Goal: Task Accomplishment & Management: Use online tool/utility

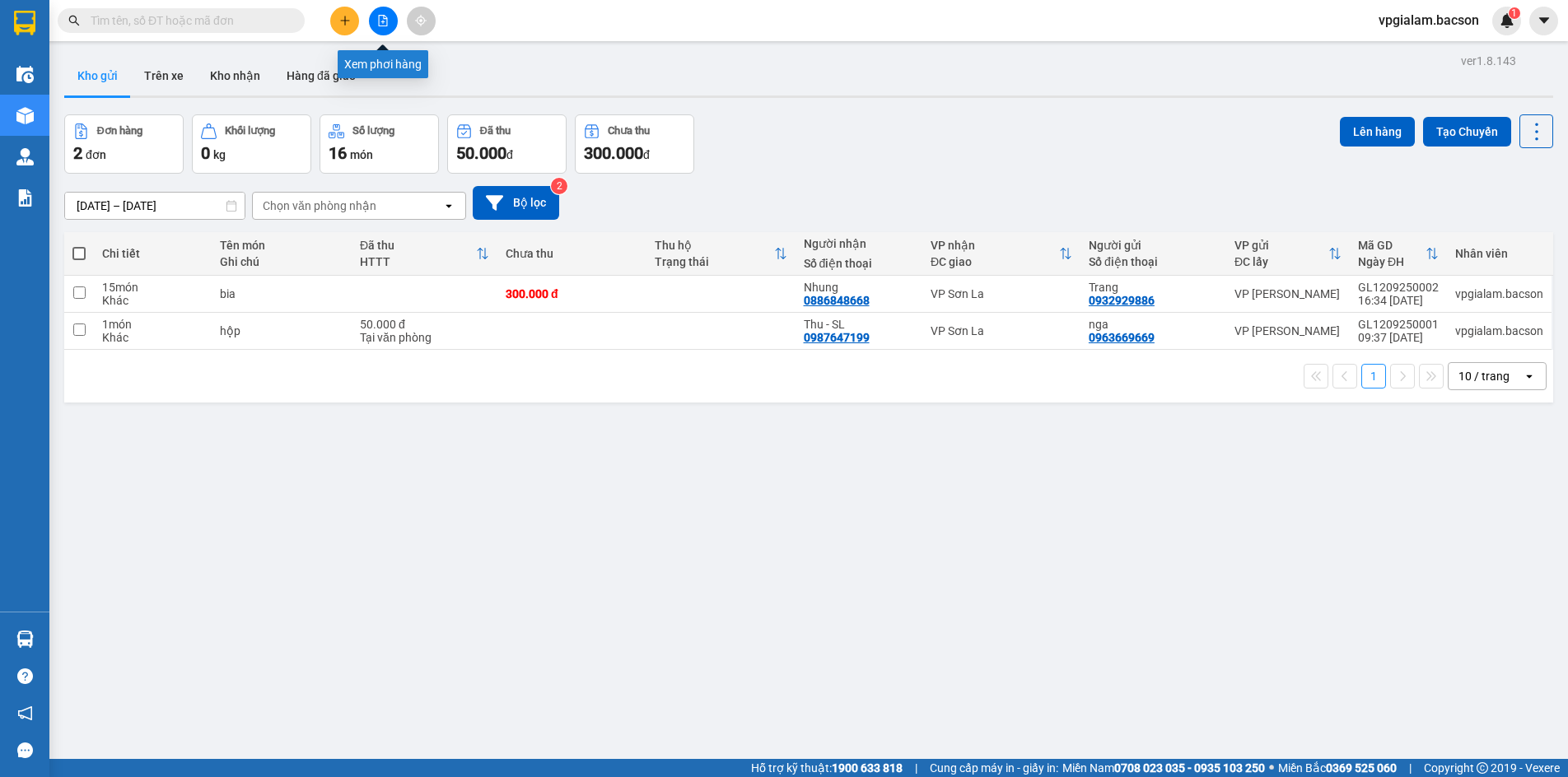
click at [382, 20] on icon "file-add" at bounding box center [383, 21] width 11 height 11
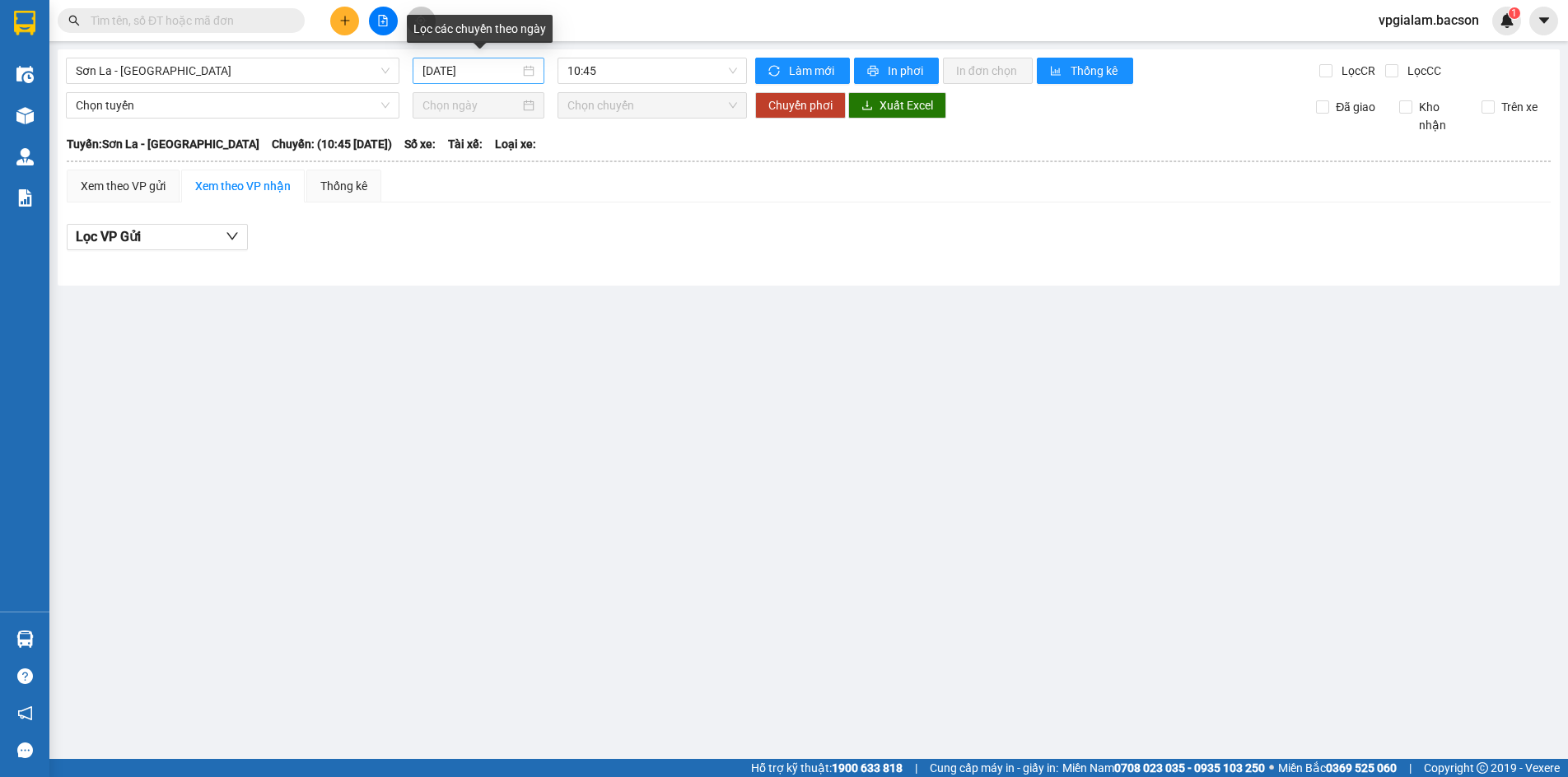
click at [445, 69] on input "[DATE]" at bounding box center [471, 71] width 97 height 18
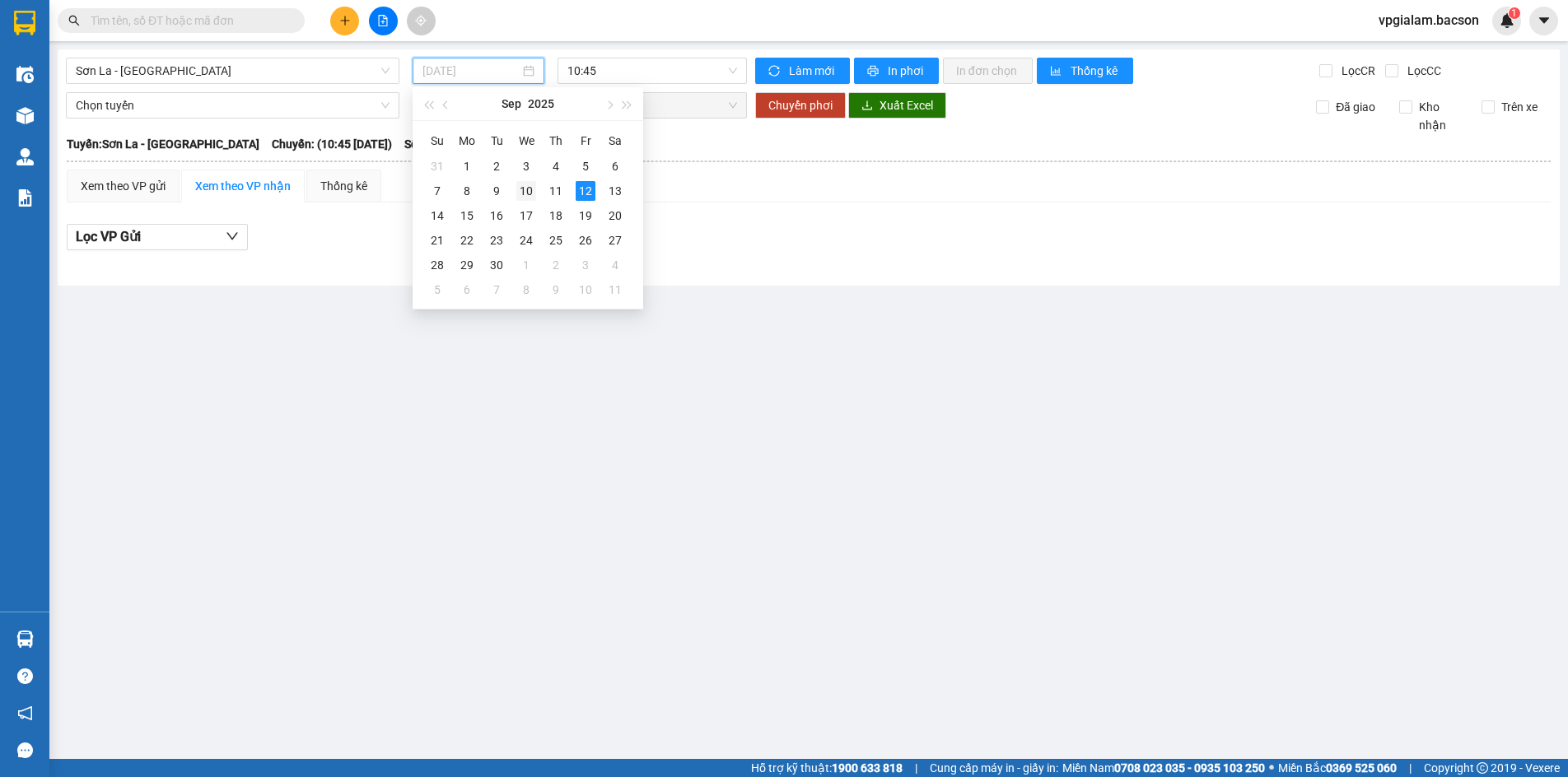
click at [524, 193] on div "10" at bounding box center [526, 191] width 20 height 20
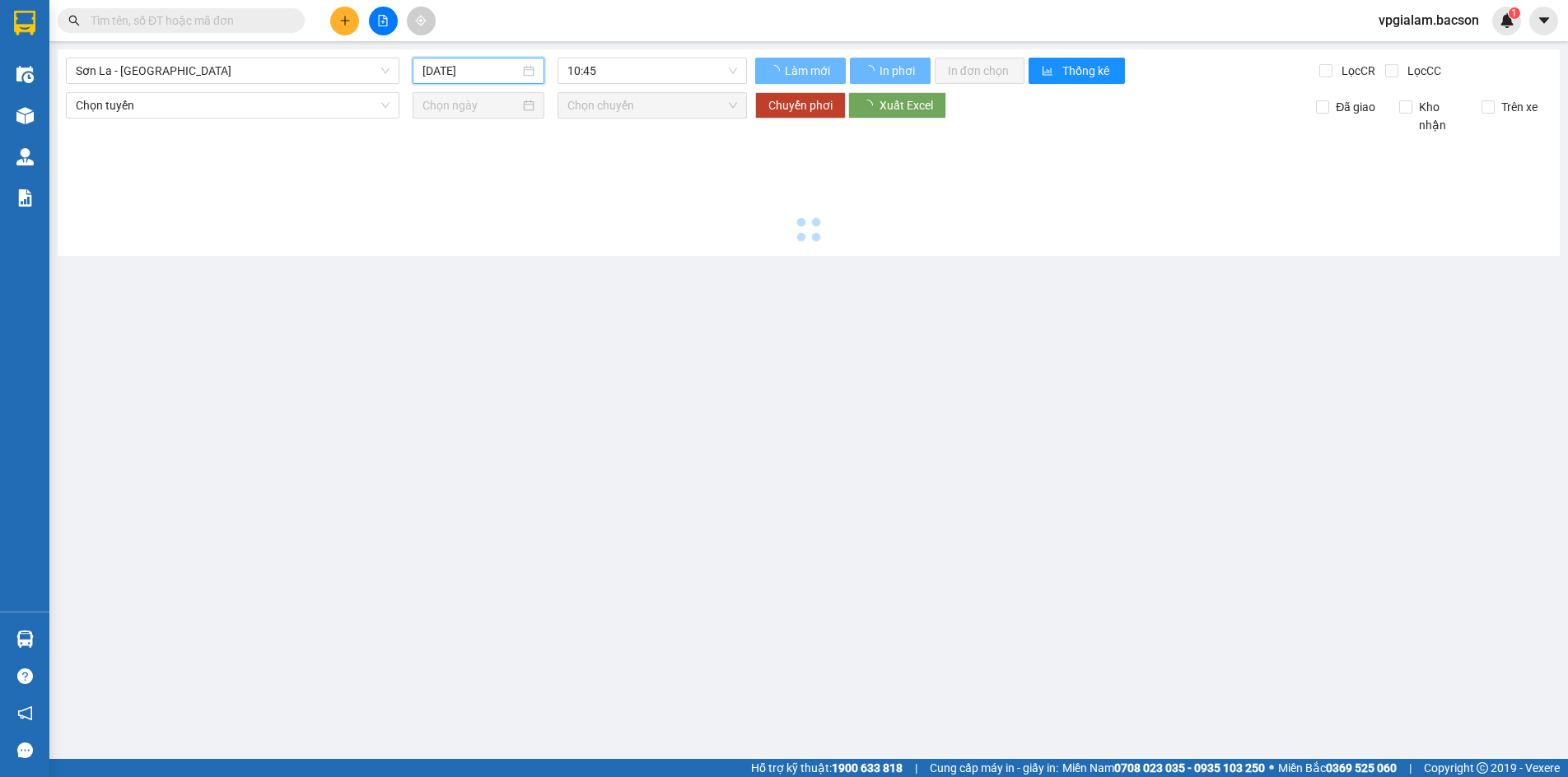
type input "[DATE]"
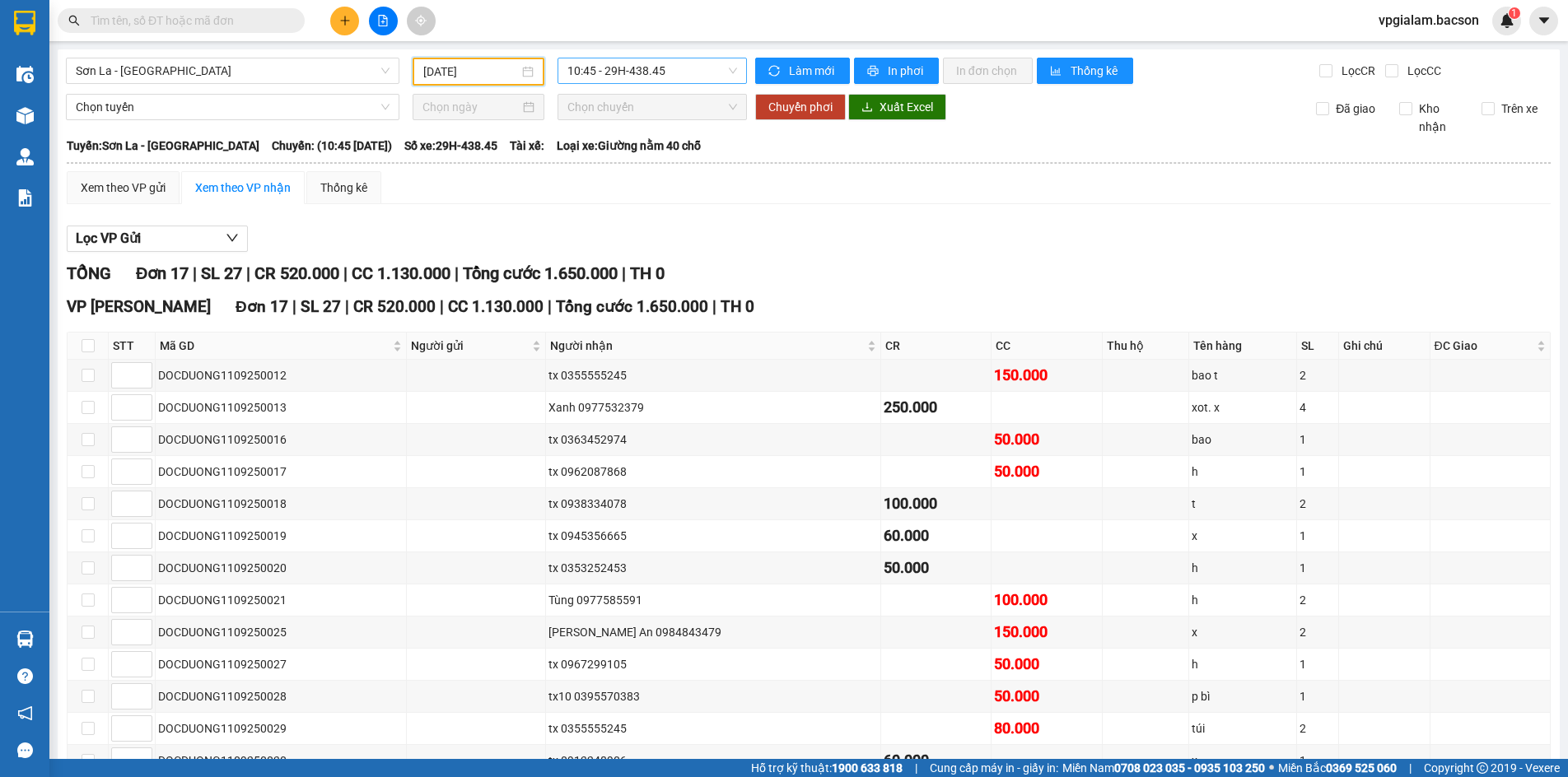
click at [648, 73] on span "10:45 - 29H-438.45" at bounding box center [652, 71] width 170 height 25
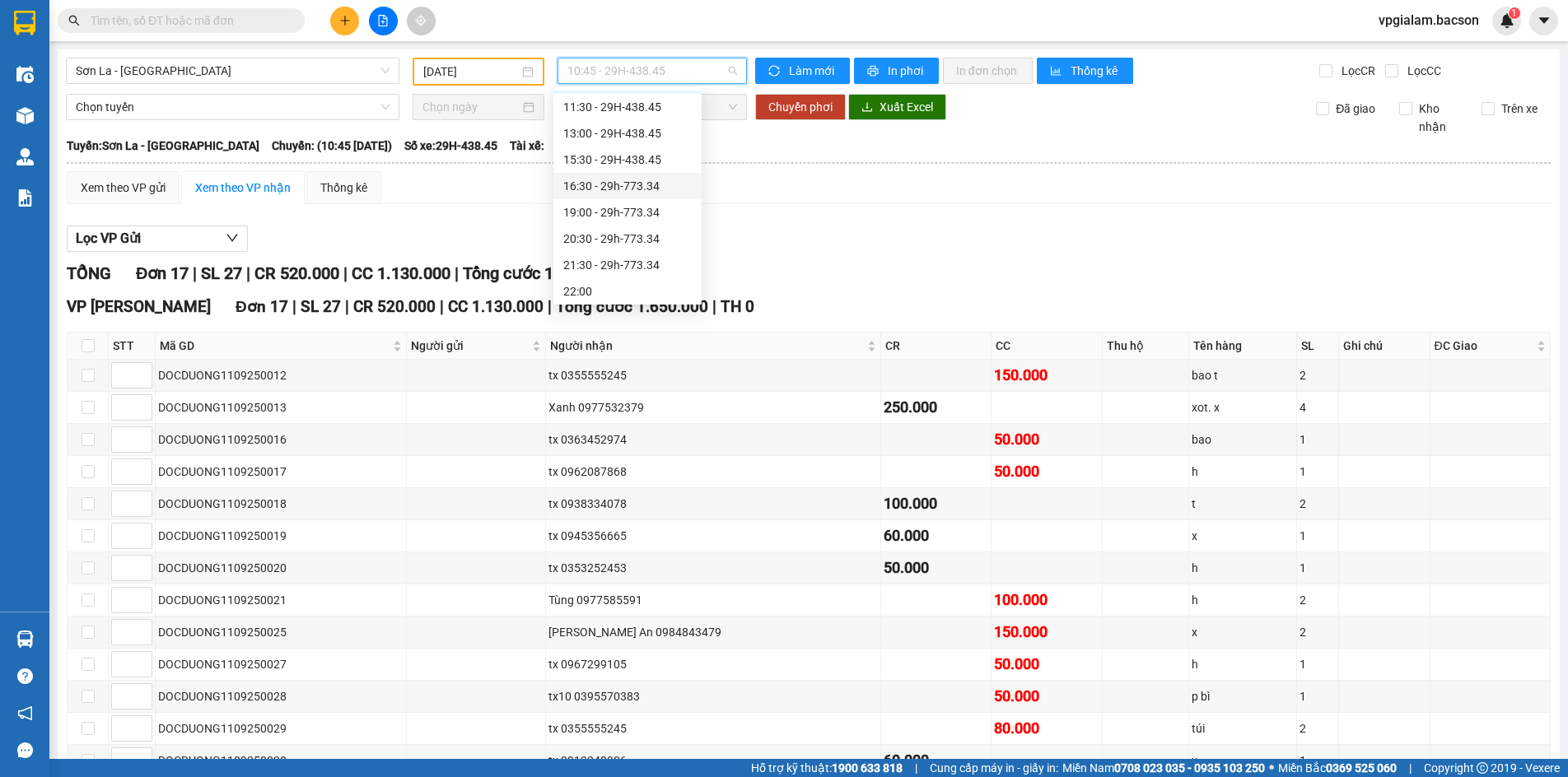
scroll to position [79, 0]
click at [640, 232] on div "21:30 - 29h-773.34" at bounding box center [627, 235] width 129 height 18
